Goal: Register for event/course

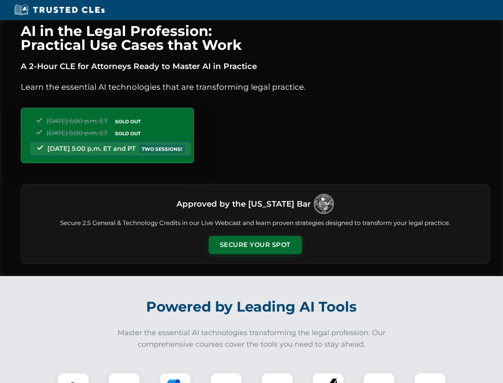
click at [255, 245] on button "Secure Your Spot" at bounding box center [255, 245] width 93 height 18
click at [73, 377] on img at bounding box center [73, 388] width 23 height 23
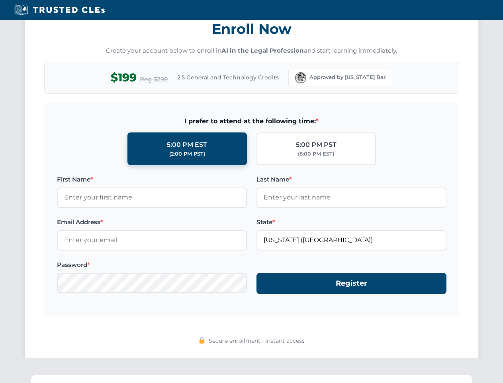
scroll to position [782, 0]
